Goal: Navigation & Orientation: Find specific page/section

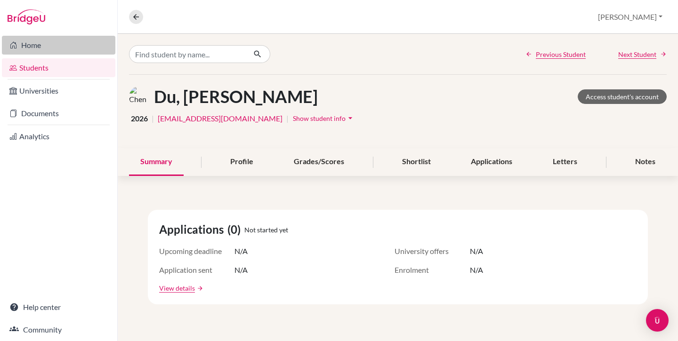
click at [31, 43] on link "Home" at bounding box center [58, 45] width 113 height 19
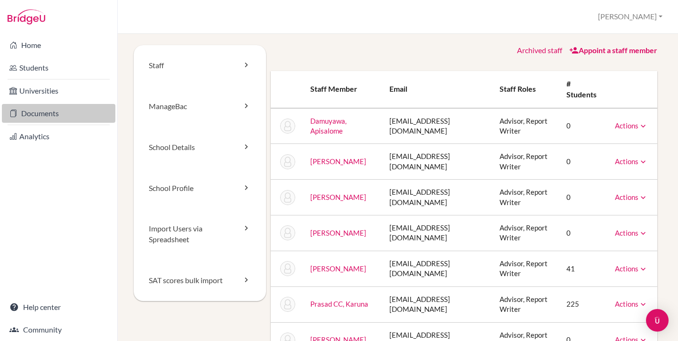
click at [49, 112] on link "Documents" at bounding box center [58, 113] width 113 height 19
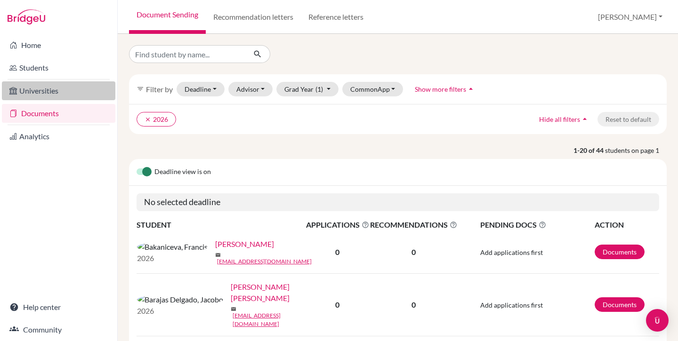
click at [46, 89] on link "Universities" at bounding box center [58, 90] width 113 height 19
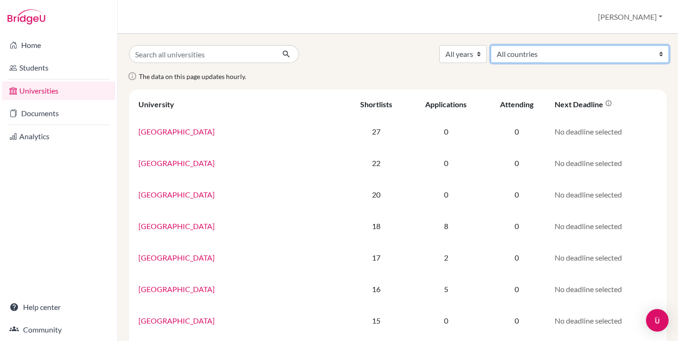
click at [642, 56] on select "All countries Afghanistan Australia Belgium Canada China France Germany Hong Ko…" at bounding box center [579, 54] width 178 height 18
select select "58"
click at [560, 45] on select "All countries Afghanistan Australia Belgium Canada China France Germany Hong Ko…" at bounding box center [579, 54] width 178 height 18
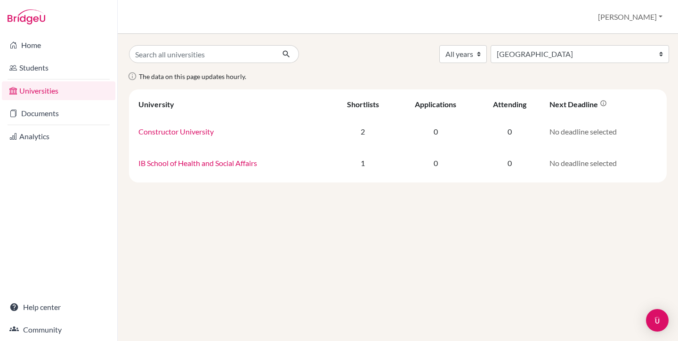
select select "58"
click at [207, 266] on div "All years 2028 2027 2026 2025 2024 2023 2022 All countries [GEOGRAPHIC_DATA] [G…" at bounding box center [398, 187] width 560 height 307
click at [39, 40] on link "Home" at bounding box center [58, 45] width 113 height 19
